Goal: Task Accomplishment & Management: Use online tool/utility

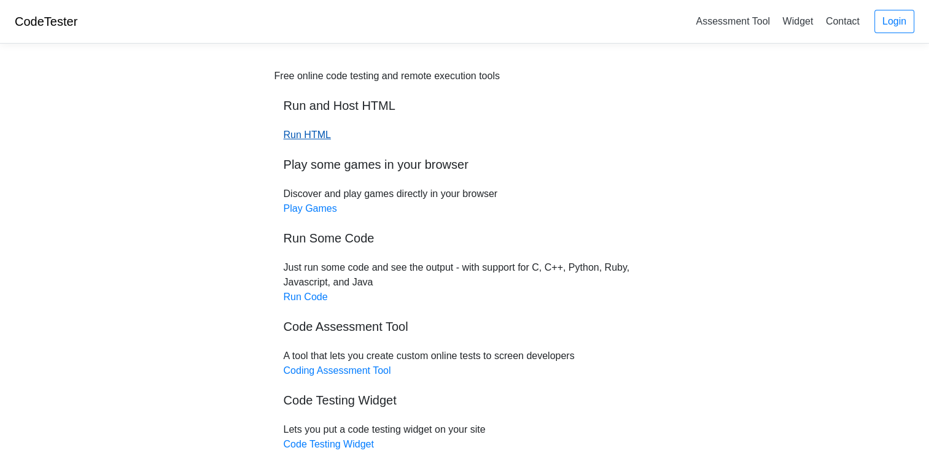
click at [307, 137] on link "Run HTML" at bounding box center [307, 135] width 47 height 10
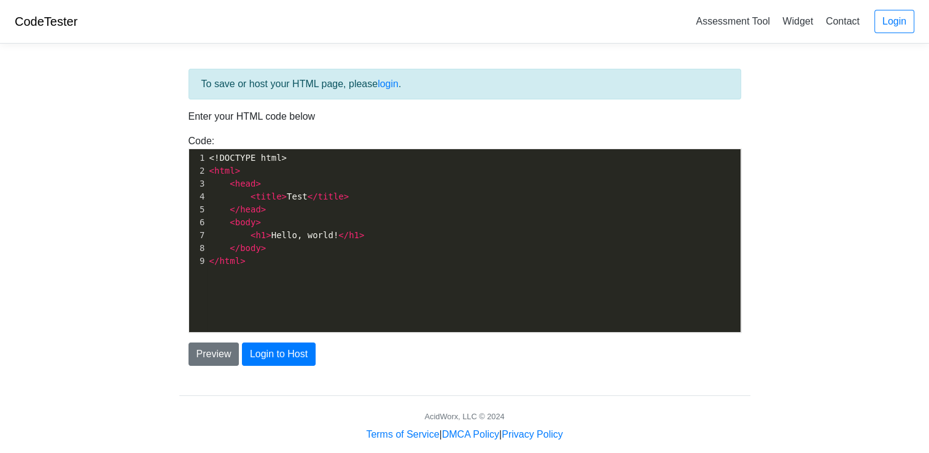
click at [892, 36] on div "CodeTester Assessment Tool Widget Contact Login" at bounding box center [464, 22] width 929 height 44
drag, startPoint x: 898, startPoint y: 1, endPoint x: 916, endPoint y: 41, distance: 43.4
click at [917, 41] on div "CodeTester Assessment Tool Widget Contact Login" at bounding box center [464, 22] width 929 height 44
click at [892, 28] on link "Login" at bounding box center [895, 21] width 40 height 23
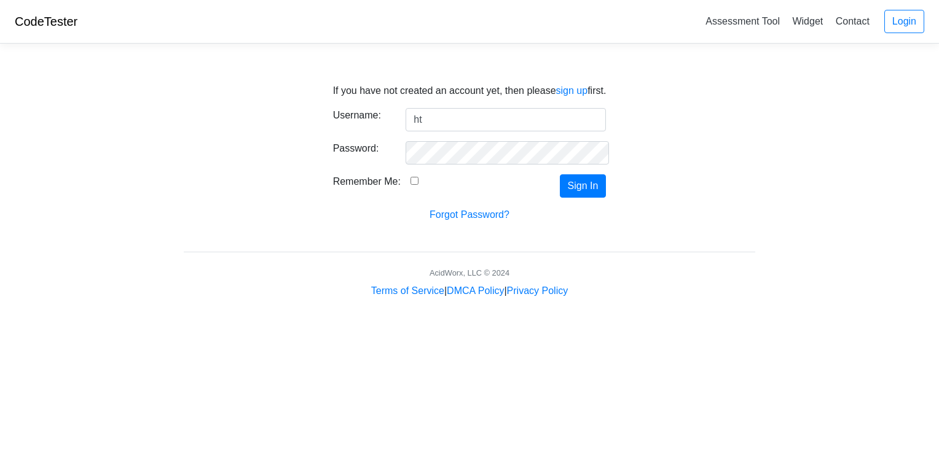
type input "htmlcodesarecool"
click at [592, 186] on button "Sign In" at bounding box center [583, 185] width 47 height 23
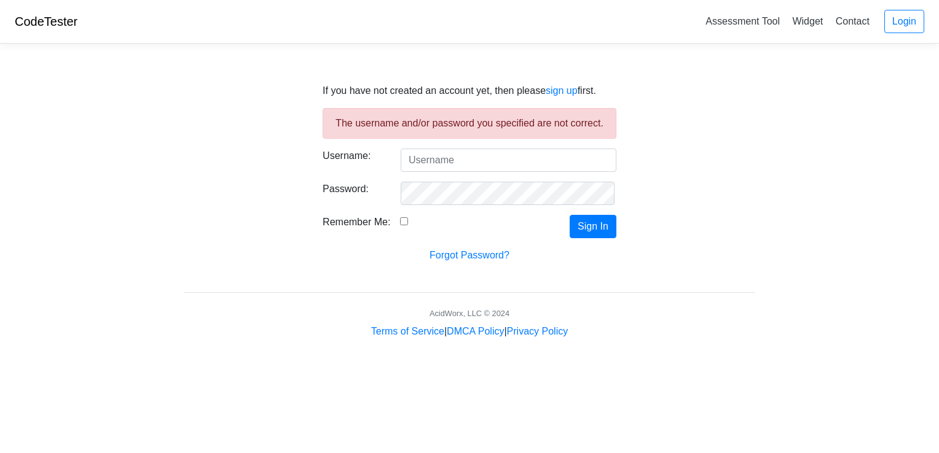
click at [506, 163] on input "Username:" at bounding box center [508, 160] width 216 height 23
type input "htmlcodesarecool"
click at [580, 227] on button "Sign In" at bounding box center [592, 226] width 47 height 23
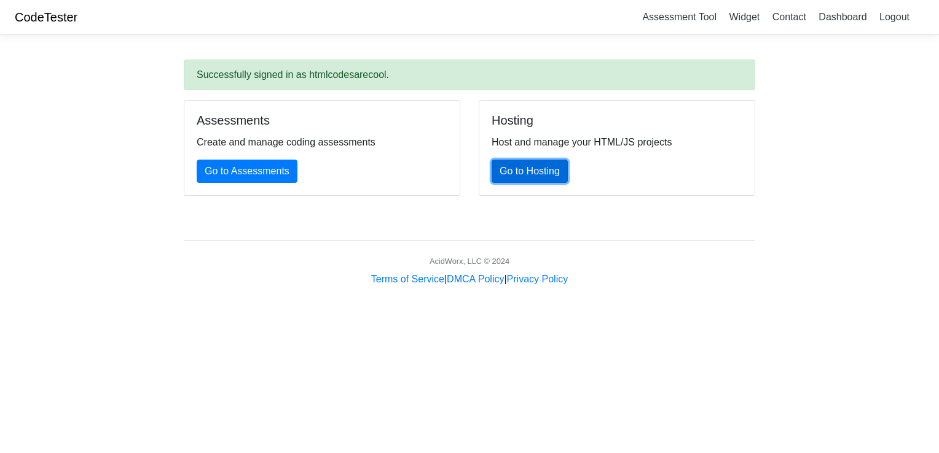
click at [511, 174] on link "Go to Hosting" at bounding box center [529, 171] width 76 height 23
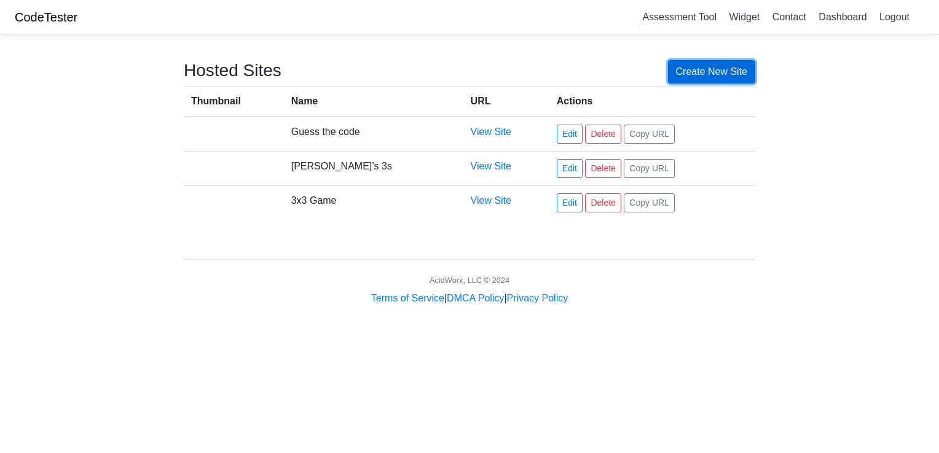
click at [688, 74] on link "Create New Site" at bounding box center [712, 71] width 88 height 23
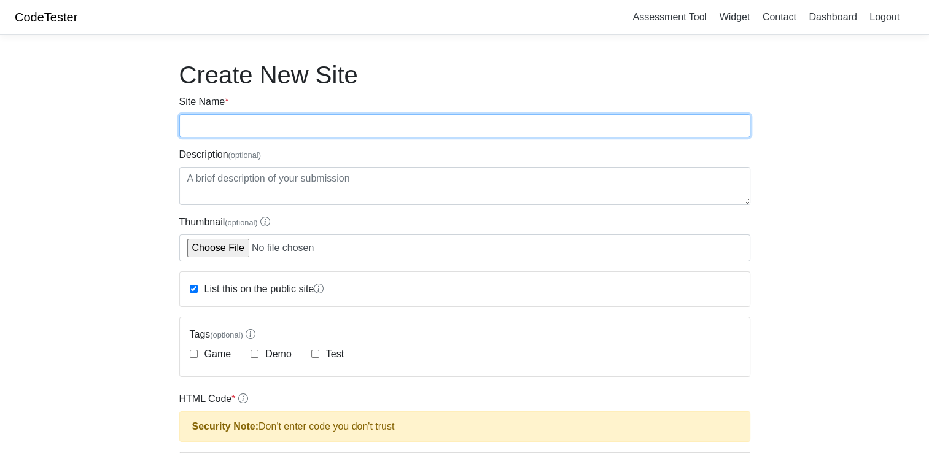
click at [390, 123] on input "Site Name *" at bounding box center [464, 125] width 571 height 23
type input "Pick a Button"
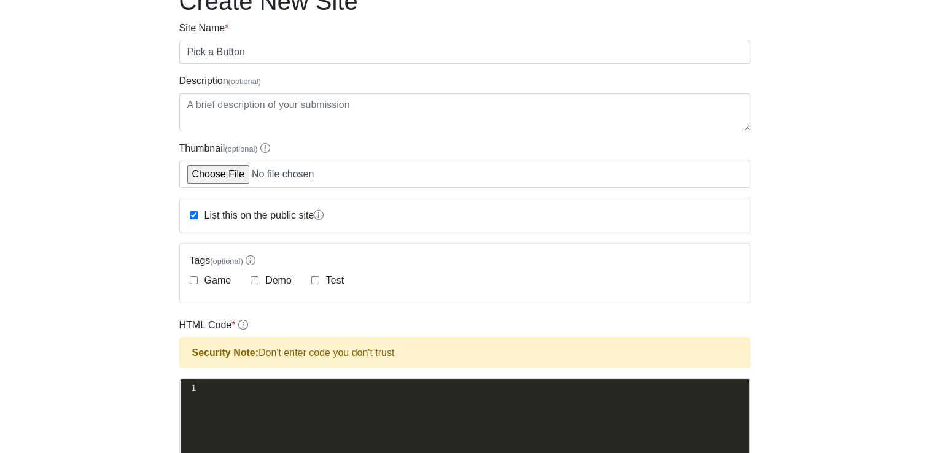
scroll to position [184, 0]
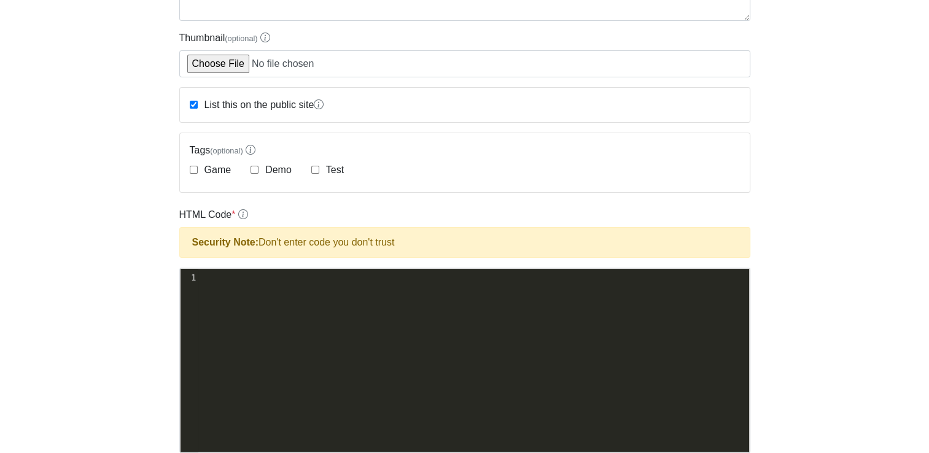
click at [188, 163] on div "Tags (optional) Game Demo Test" at bounding box center [465, 162] width 570 height 59
click at [188, 165] on div "Tags (optional) Game Demo Test" at bounding box center [465, 162] width 570 height 59
click at [193, 168] on input "Game" at bounding box center [194, 170] width 8 height 8
checkbox input "true"
drag, startPoint x: 221, startPoint y: 328, endPoint x: 221, endPoint y: 303, distance: 24.6
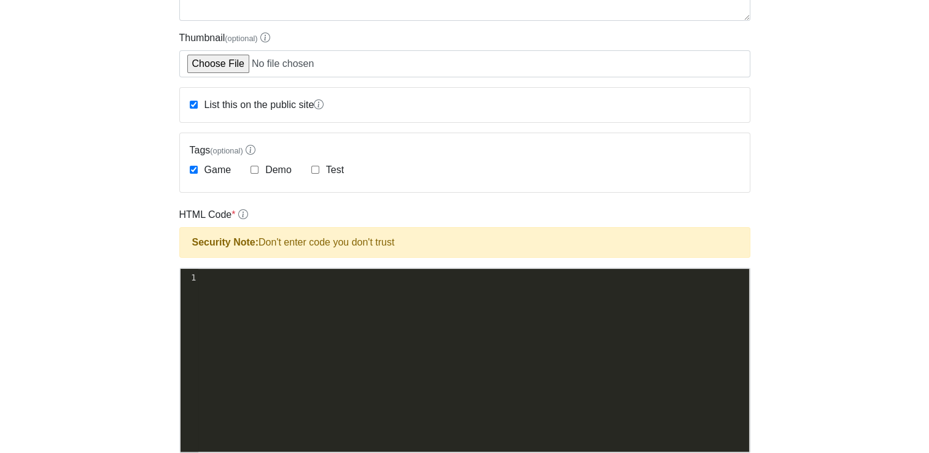
click at [221, 327] on div "xxxxxxxxxx 1 ​" at bounding box center [474, 369] width 587 height 201
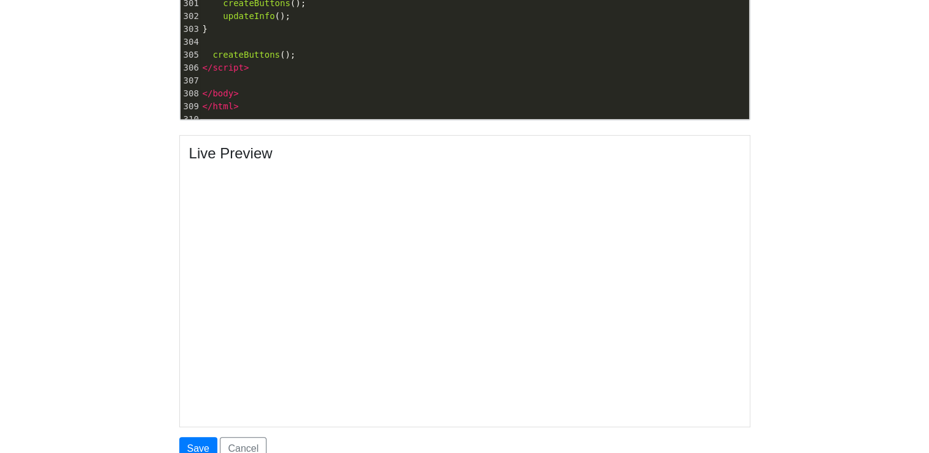
scroll to position [553, 0]
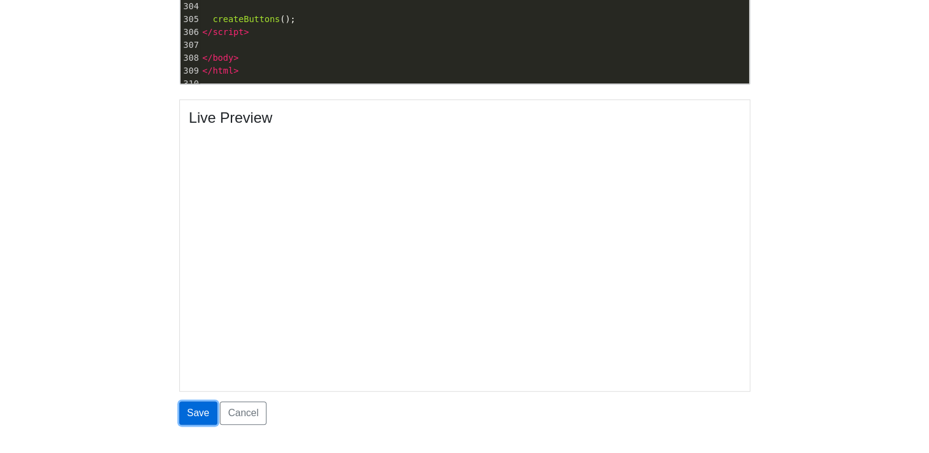
click at [192, 414] on button "Save" at bounding box center [198, 413] width 38 height 23
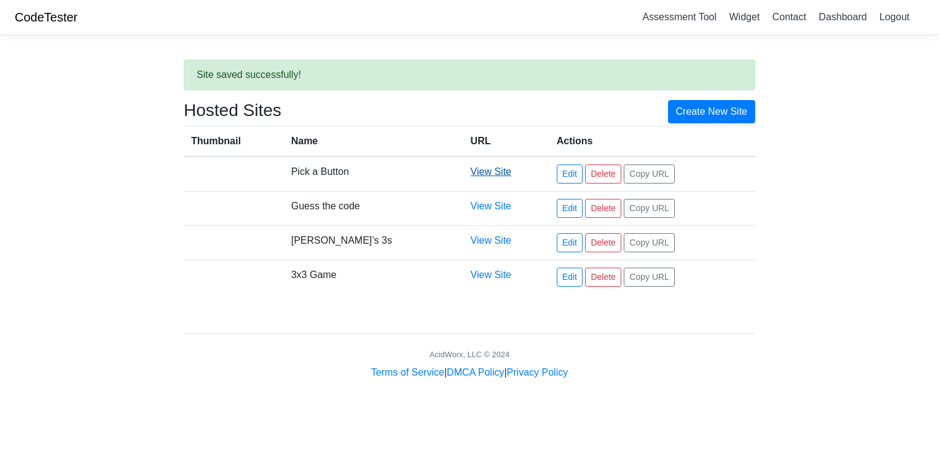
click at [472, 176] on link "View Site" at bounding box center [490, 171] width 41 height 10
